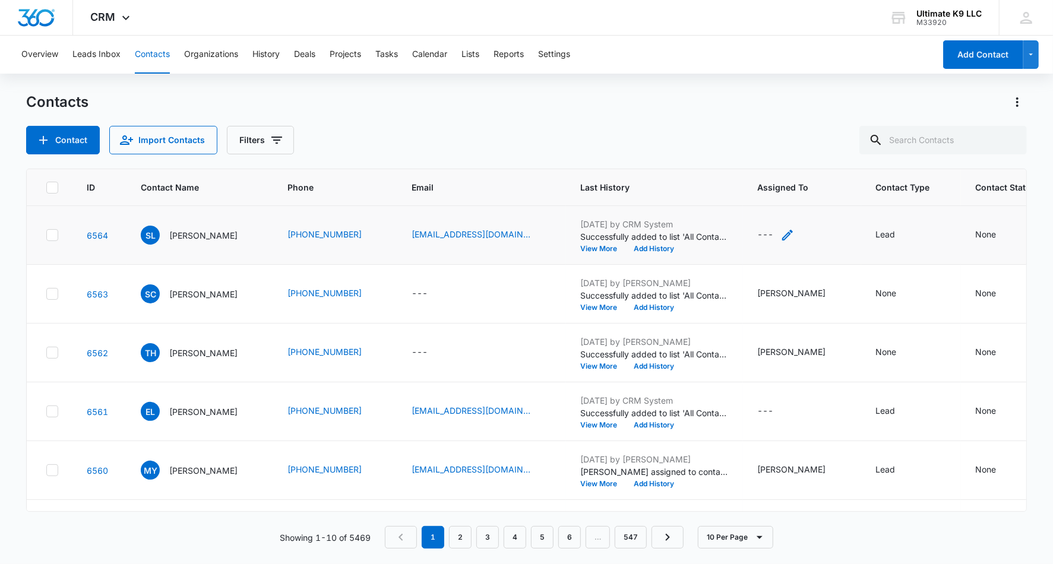
click at [769, 235] on div "---" at bounding box center [765, 235] width 16 height 14
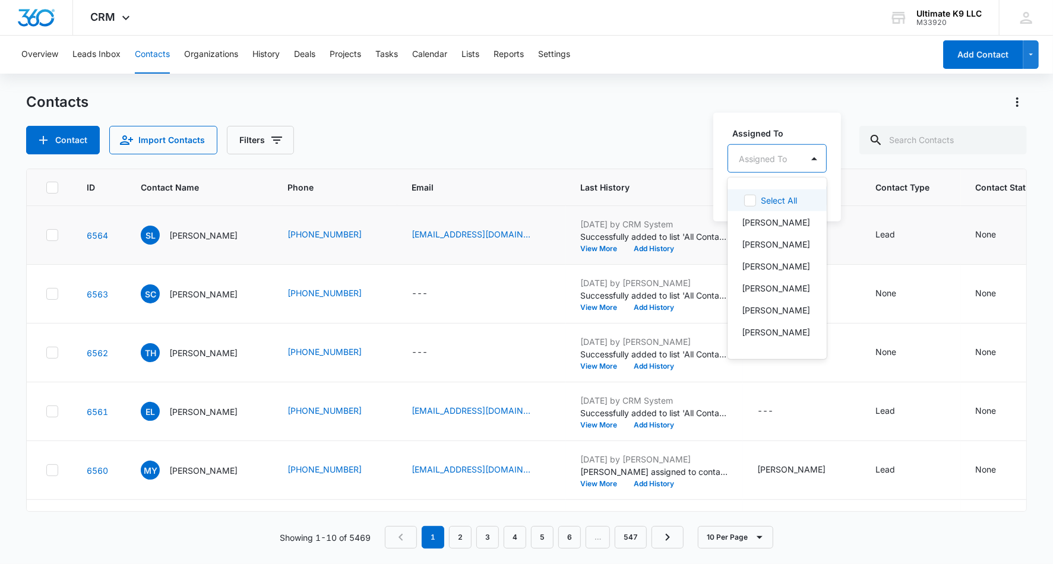
click at [789, 157] on div "Assigned To" at bounding box center [765, 158] width 74 height 27
click at [788, 260] on p "[PERSON_NAME]" at bounding box center [776, 266] width 68 height 12
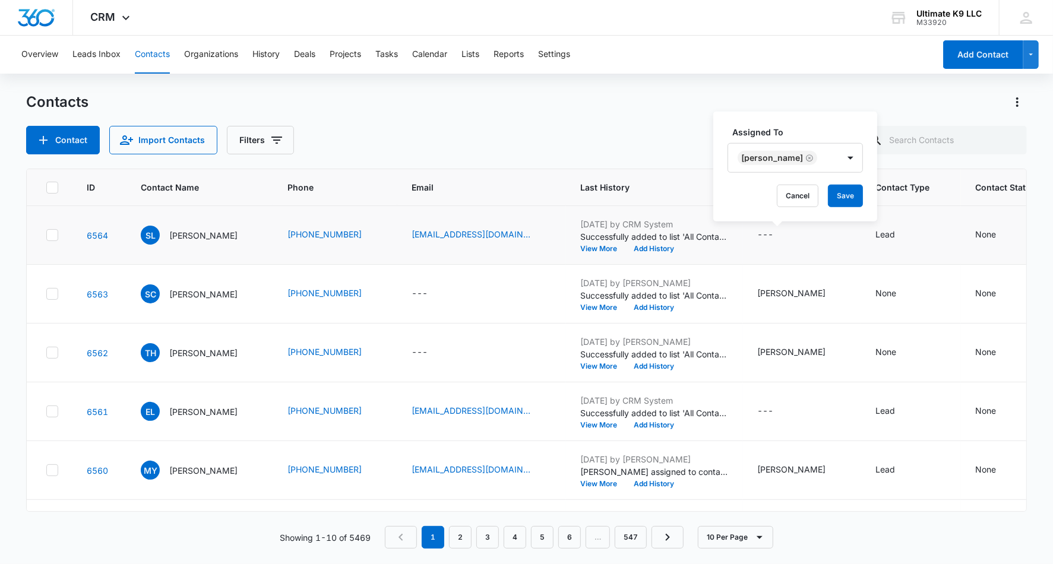
click at [817, 124] on div "Assigned To Matt Gomez Cancel Save" at bounding box center [795, 167] width 164 height 110
click at [835, 191] on button "Save" at bounding box center [845, 196] width 35 height 23
